Goal: Information Seeking & Learning: Learn about a topic

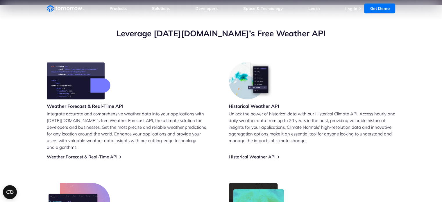
scroll to position [179, 0]
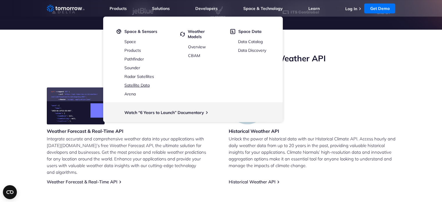
click at [139, 85] on link "Satellite Data" at bounding box center [136, 84] width 25 height 5
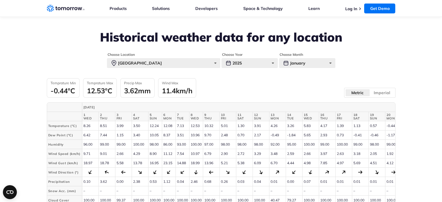
scroll to position [222, 0]
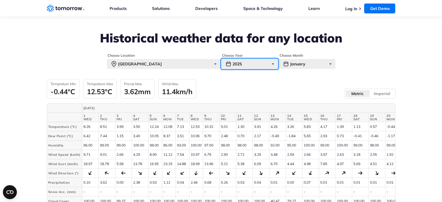
click at [273, 64] on div "2025" at bounding box center [249, 64] width 56 height 10
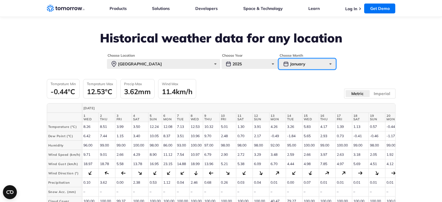
click at [308, 67] on div "January" at bounding box center [307, 64] width 56 height 10
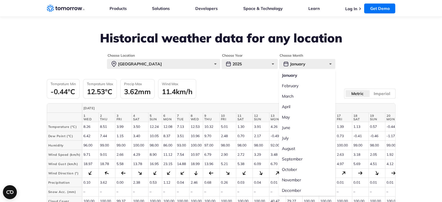
click at [298, 117] on label "May" at bounding box center [307, 117] width 56 height 10
click at [0, 0] on input "May" at bounding box center [0, 0] width 0 height 0
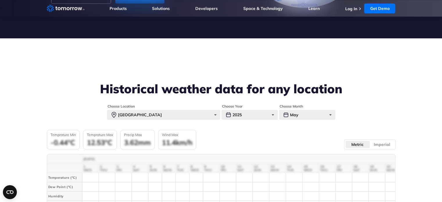
scroll to position [173, 0]
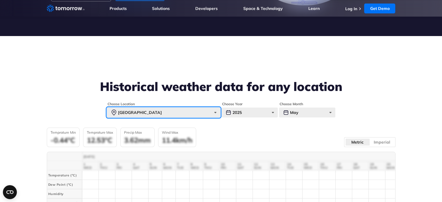
click at [213, 115] on div "Paris" at bounding box center [163, 112] width 113 height 10
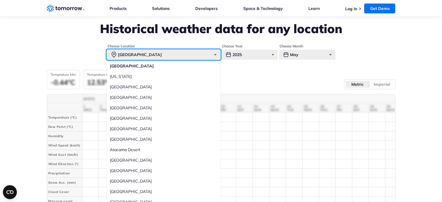
scroll to position [231, 0]
click at [180, 52] on div "Paris" at bounding box center [163, 55] width 113 height 10
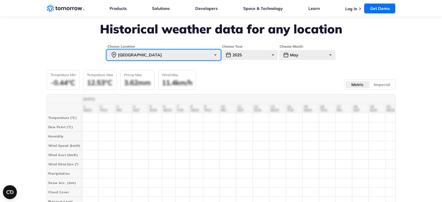
click at [180, 52] on div "Paris" at bounding box center [163, 55] width 113 height 10
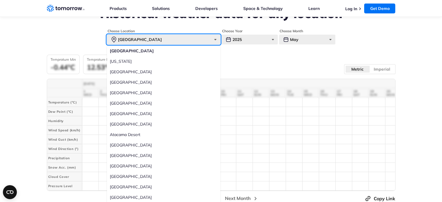
scroll to position [247, 0]
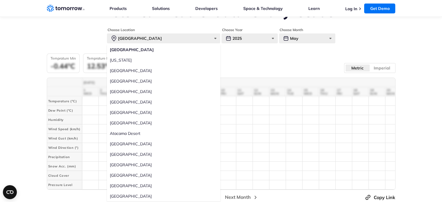
click at [121, 102] on label "Mumbai" at bounding box center [163, 102] width 113 height 10
click at [0, 0] on input "Mumbai" at bounding box center [0, 0] width 0 height 0
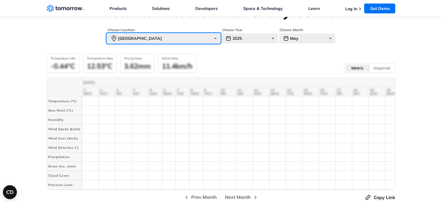
click at [211, 37] on div "Mumbai" at bounding box center [163, 38] width 113 height 10
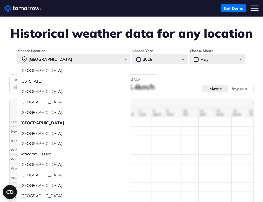
scroll to position [0, 0]
